Goal: Navigation & Orientation: Find specific page/section

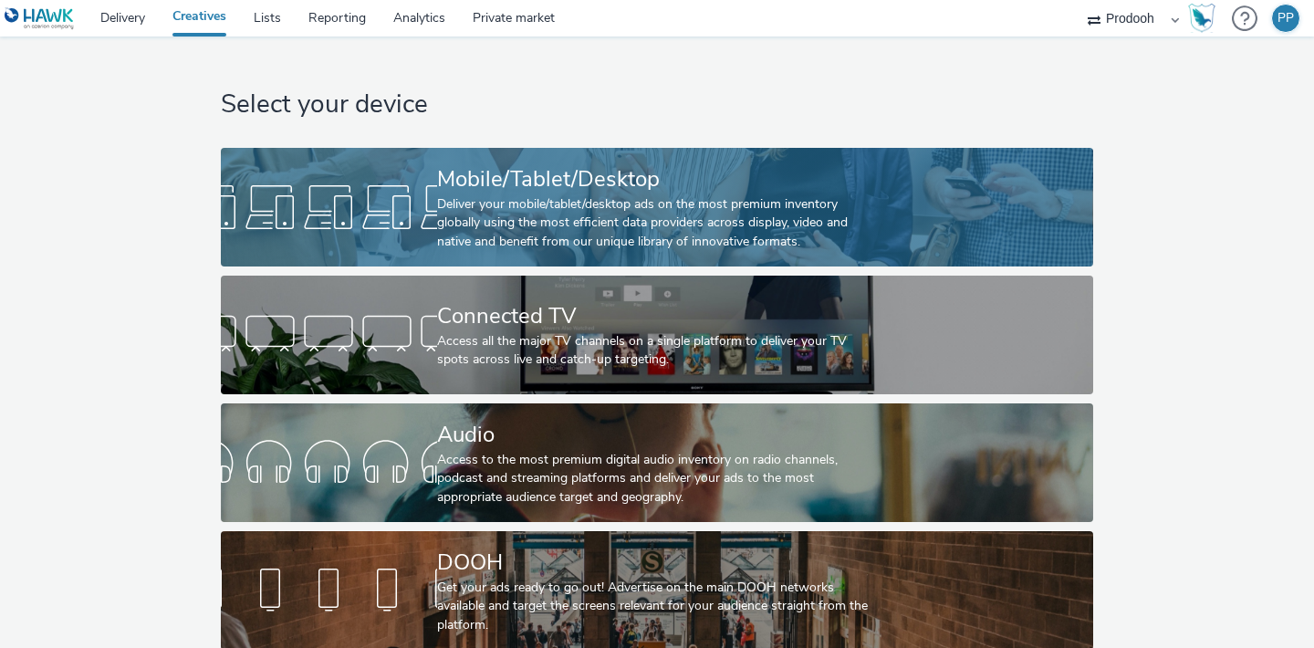
click at [479, 242] on div "Deliver your mobile/tablet/desktop ads on the most premium inventory globally u…" at bounding box center [653, 223] width 433 height 56
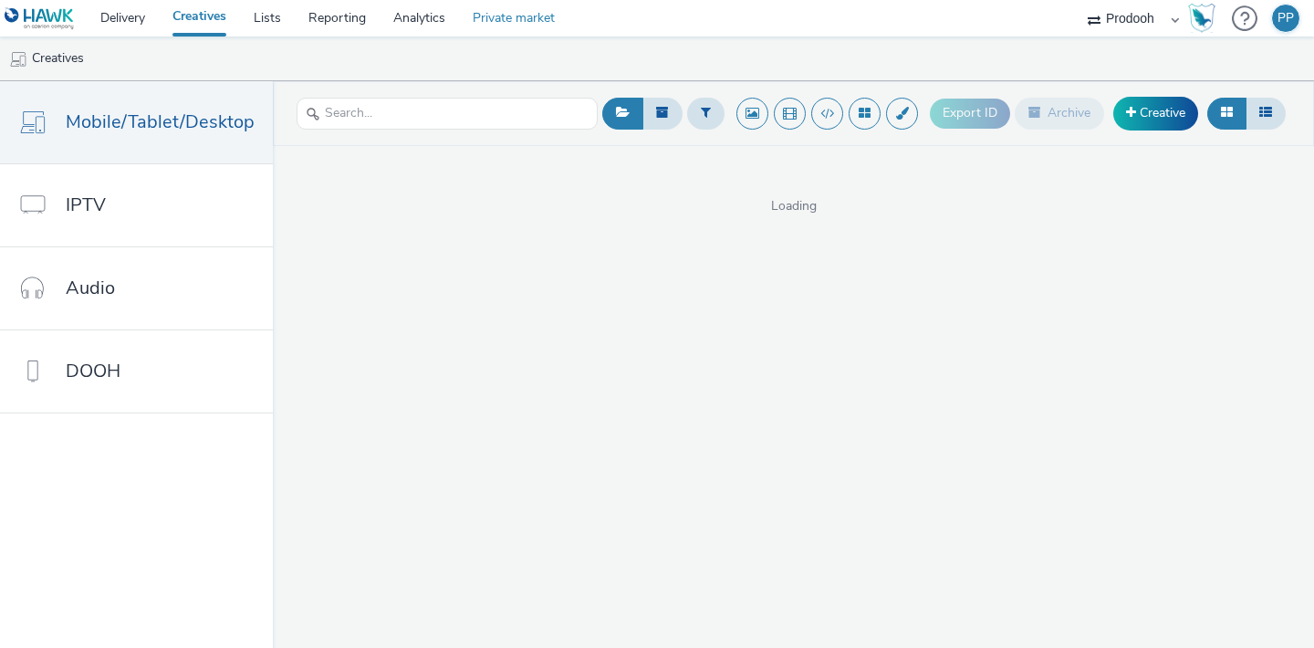
click at [485, 9] on link "Private market" at bounding box center [513, 18] width 109 height 36
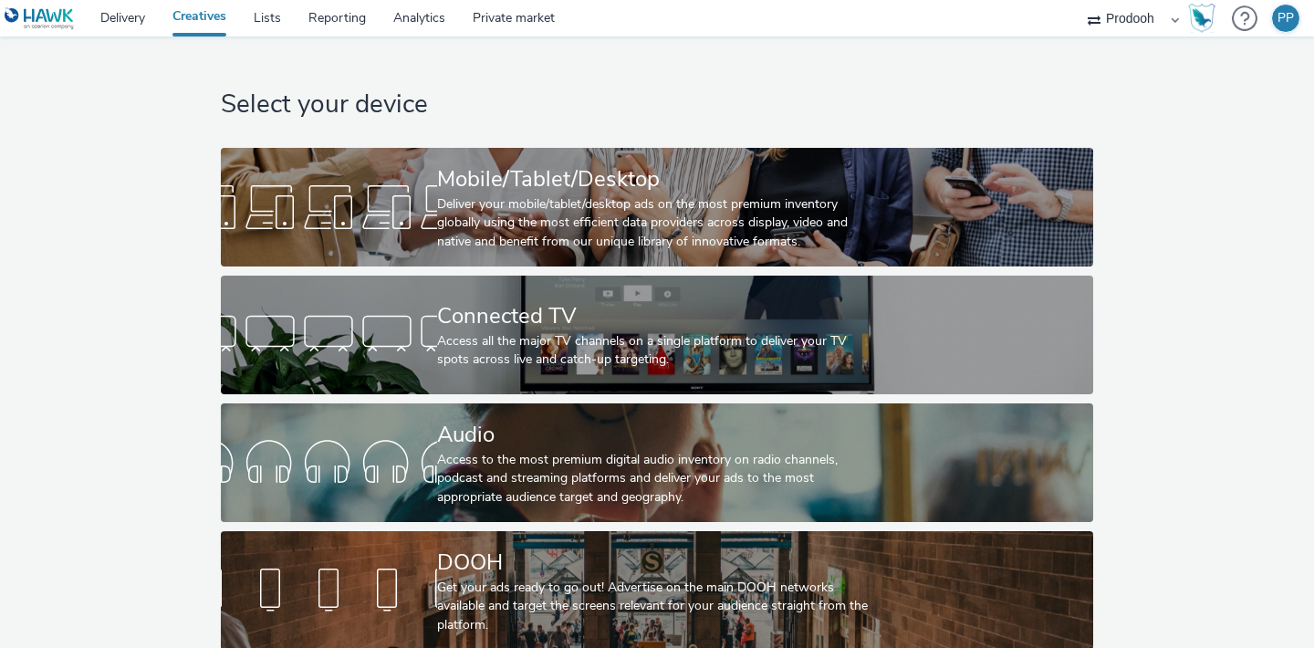
click at [47, 22] on img at bounding box center [40, 18] width 70 height 23
